Goal: Navigation & Orientation: Find specific page/section

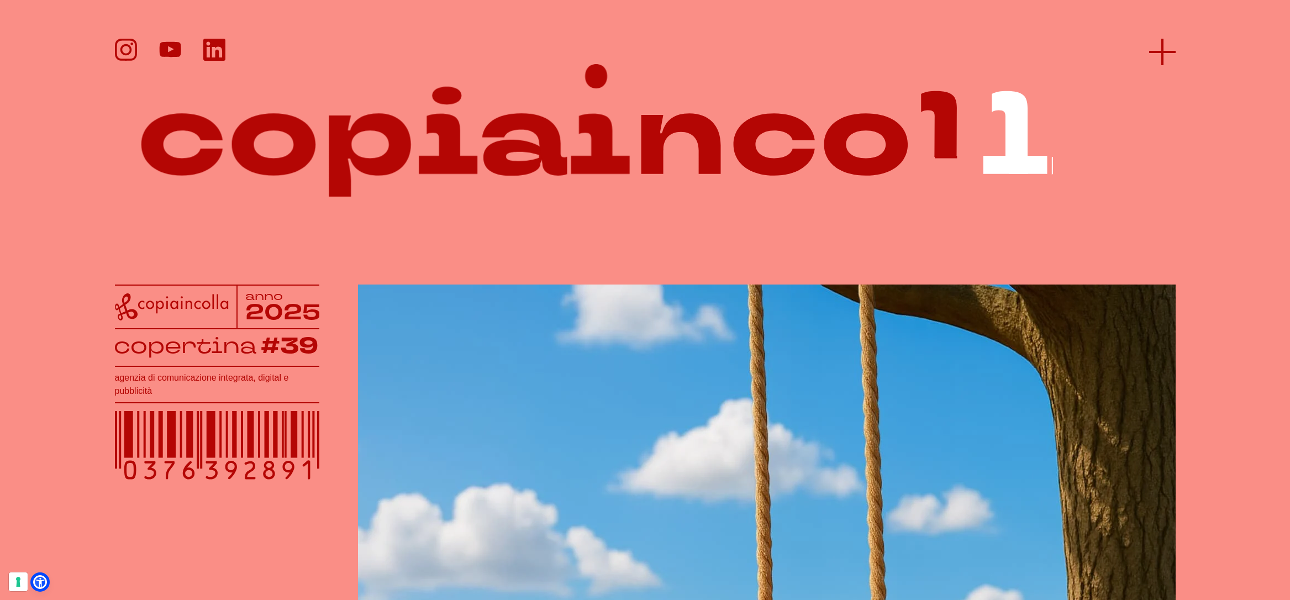
scroll to position [22, 0]
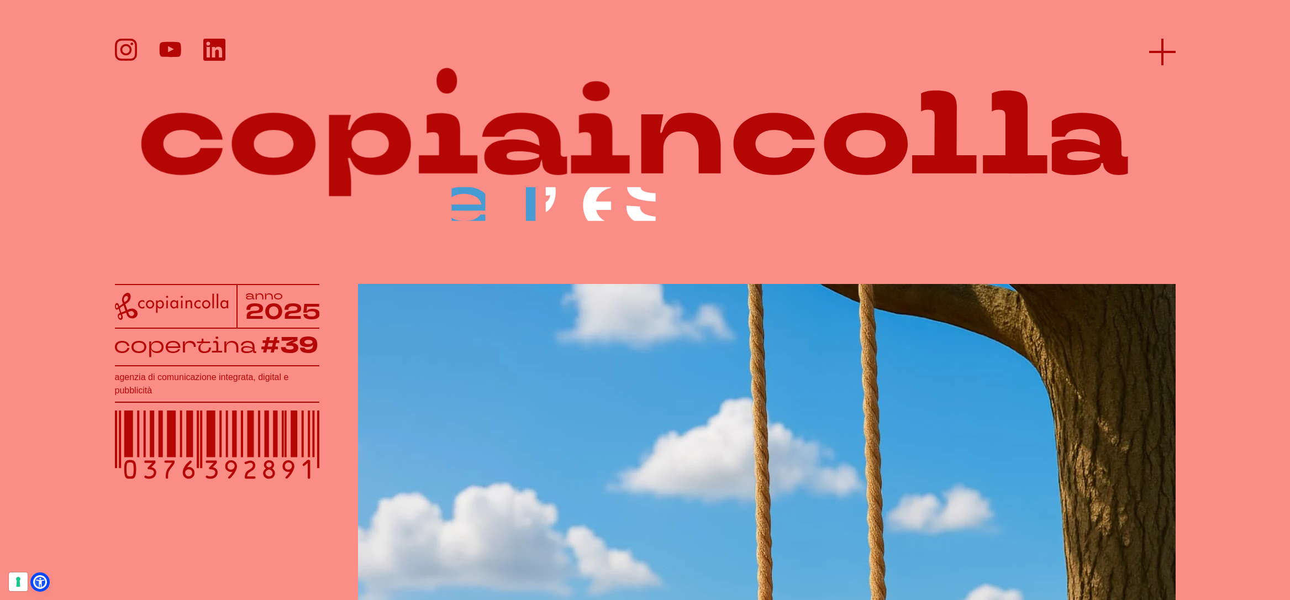
click at [1169, 47] on icon at bounding box center [1162, 52] width 27 height 27
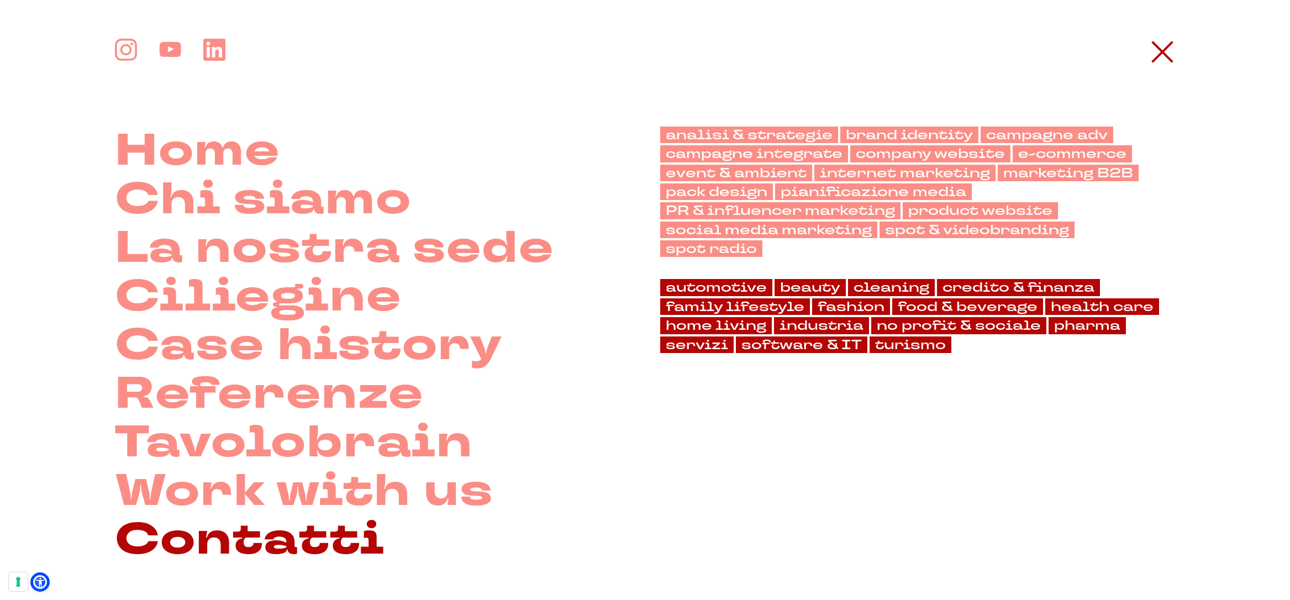
click at [202, 533] on link "Contatti" at bounding box center [250, 539] width 270 height 49
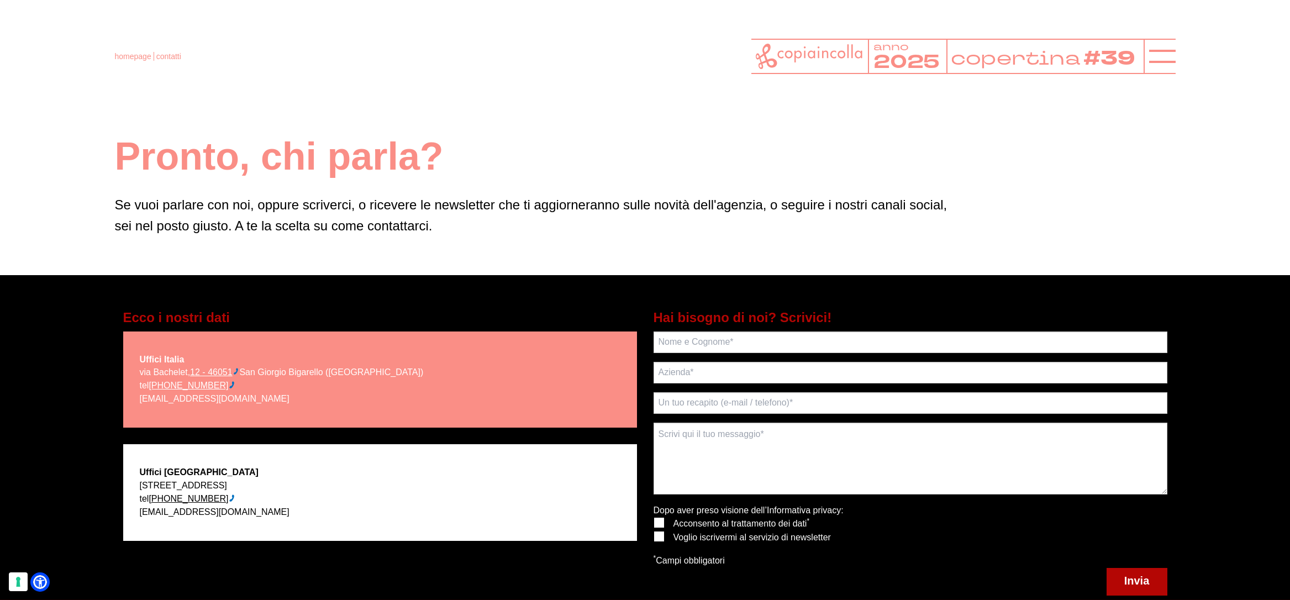
click at [831, 56] on icon at bounding box center [810, 57] width 108 height 26
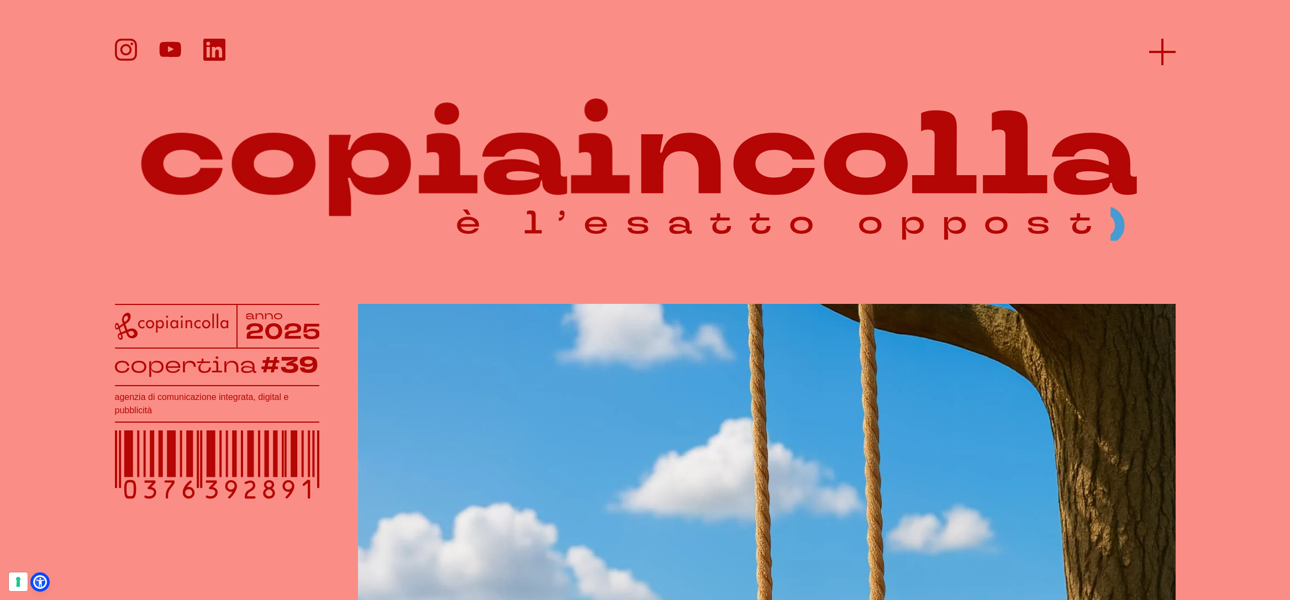
scroll to position [1, 0]
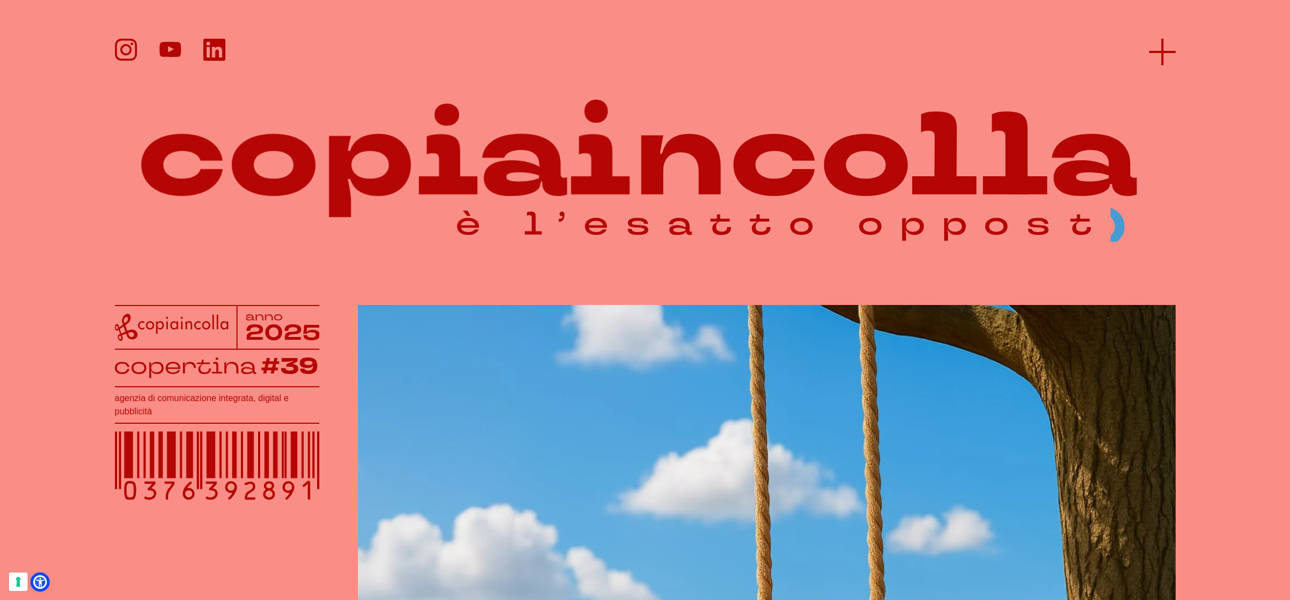
click at [1153, 52] on line at bounding box center [1162, 52] width 27 height 0
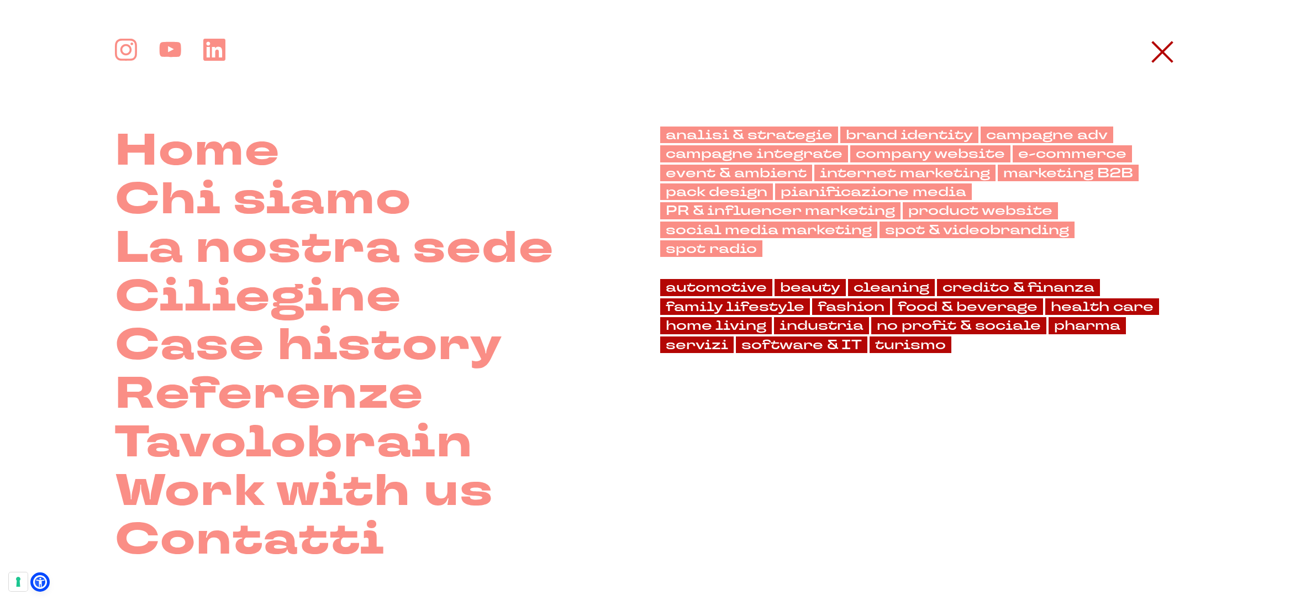
scroll to position [0, 0]
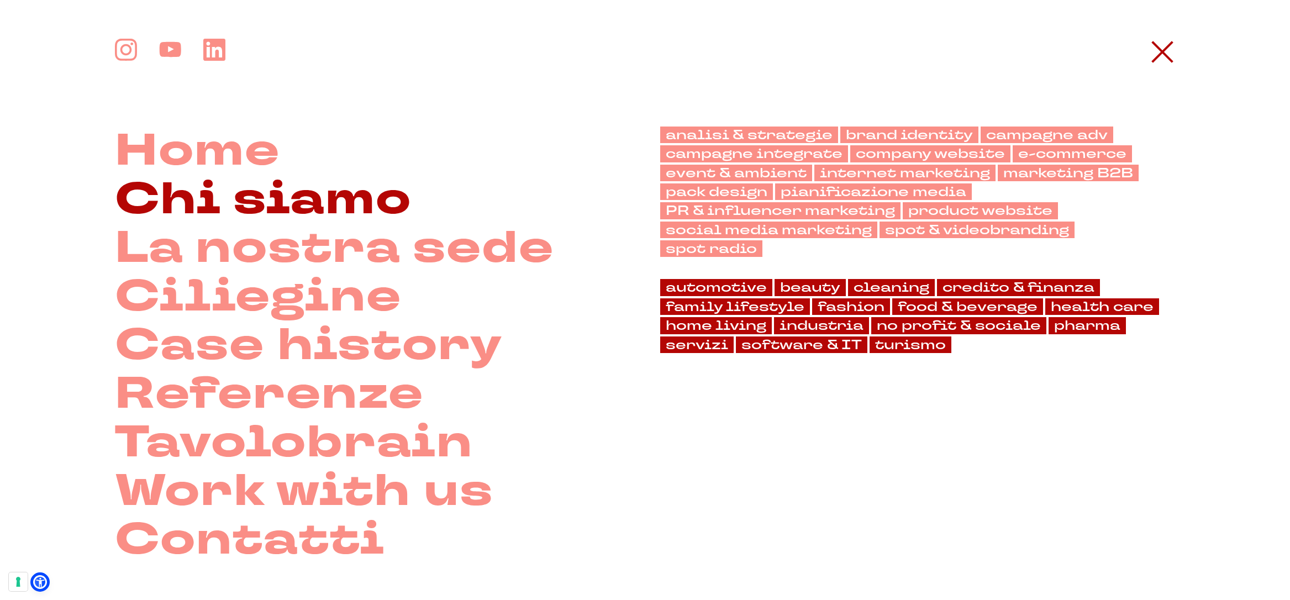
click at [251, 196] on link "Chi siamo" at bounding box center [263, 199] width 297 height 49
